Goal: Transaction & Acquisition: Download file/media

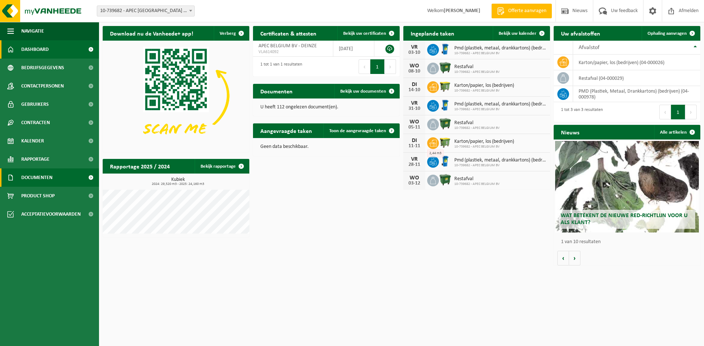
click at [48, 175] on span "Documenten" at bounding box center [36, 178] width 31 height 18
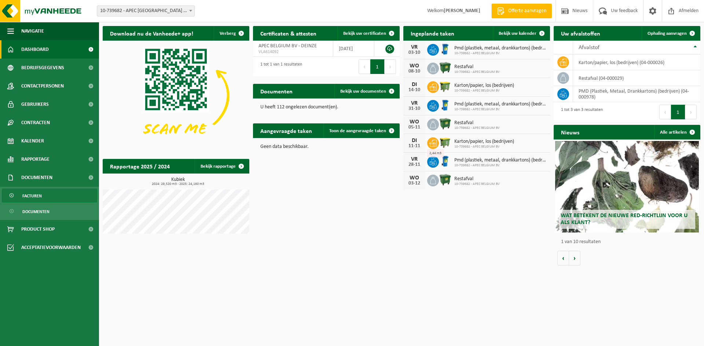
click at [37, 196] on span "Facturen" at bounding box center [31, 196] width 19 height 14
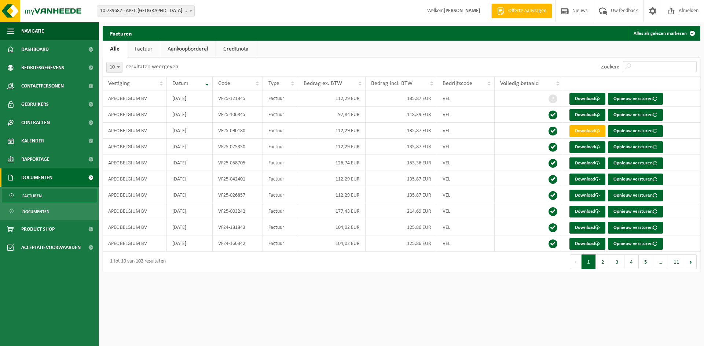
click at [162, 10] on span "10-739682 - APEC [GEOGRAPHIC_DATA] BV - [GEOGRAPHIC_DATA]" at bounding box center [145, 11] width 97 height 10
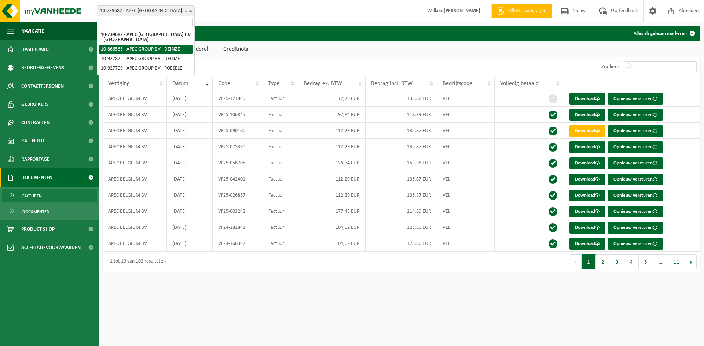
select select "102933"
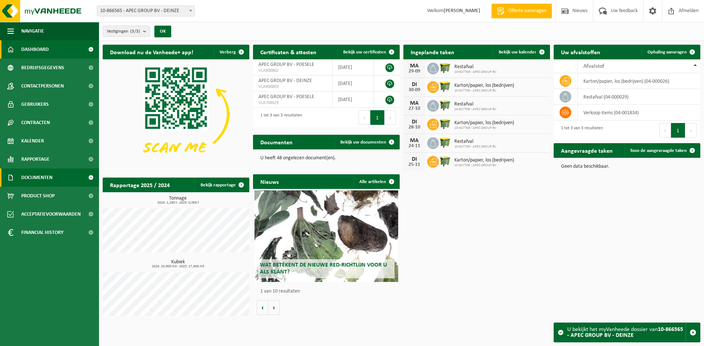
click at [42, 176] on span "Documenten" at bounding box center [36, 178] width 31 height 18
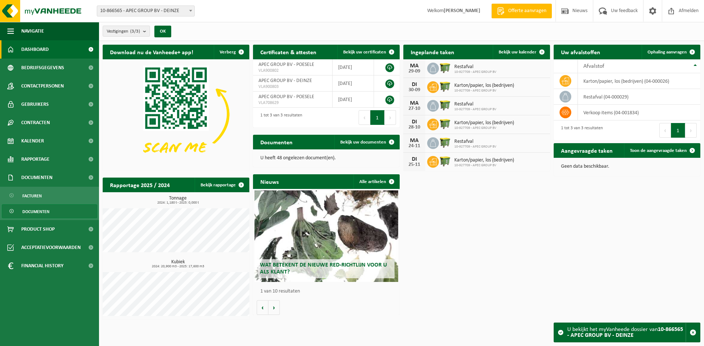
click at [40, 212] on span "Documenten" at bounding box center [35, 212] width 27 height 14
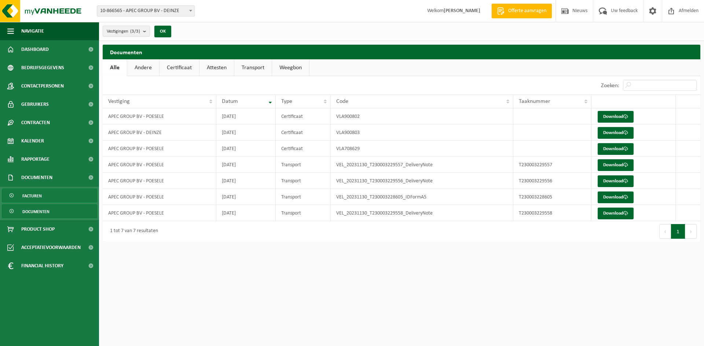
click at [32, 194] on span "Facturen" at bounding box center [31, 196] width 19 height 14
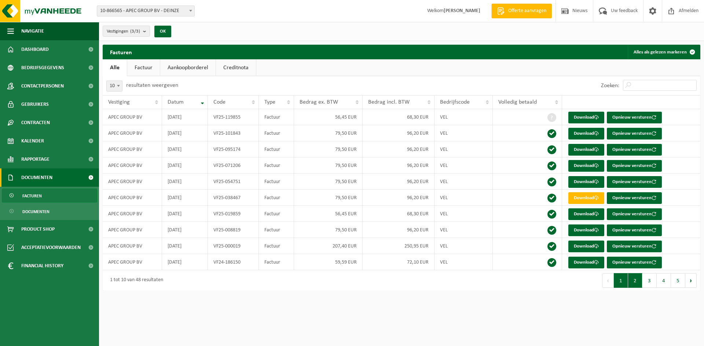
click at [634, 282] on button "2" at bounding box center [635, 280] width 14 height 15
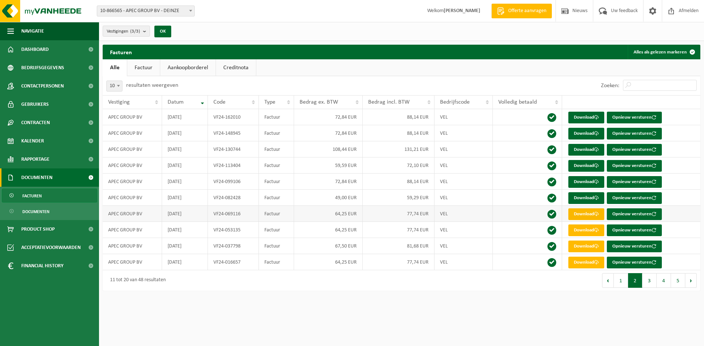
click at [579, 214] on link "Download" at bounding box center [586, 215] width 36 height 12
click at [578, 231] on link "Download" at bounding box center [586, 231] width 36 height 12
click at [583, 264] on link "Download" at bounding box center [586, 263] width 36 height 12
